Goal: Browse casually

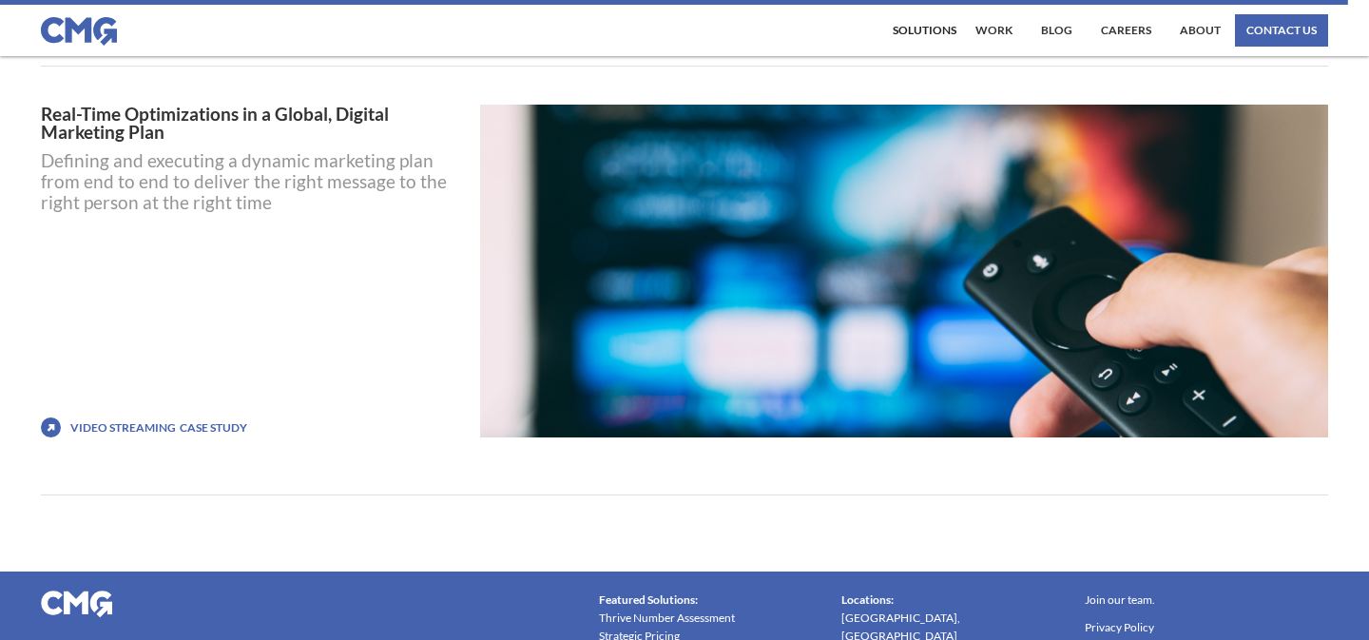
scroll to position [8989, 0]
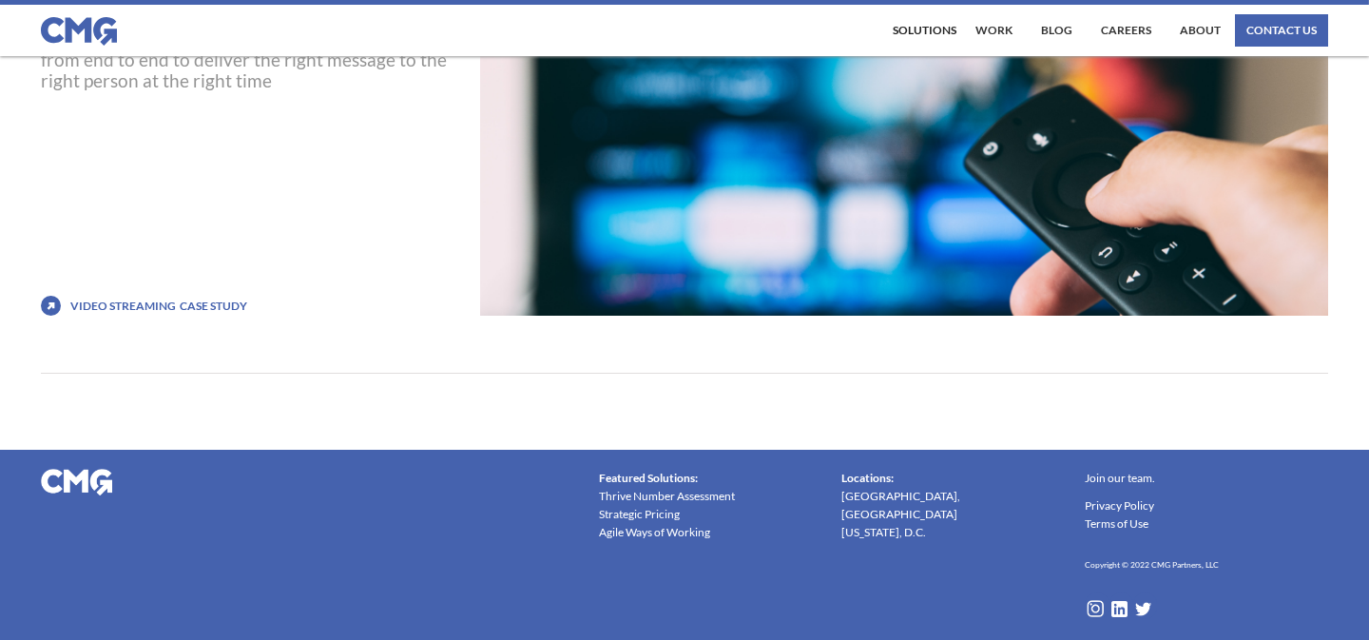
click at [1123, 604] on img at bounding box center [1120, 609] width 20 height 20
